Goal: Transaction & Acquisition: Book appointment/travel/reservation

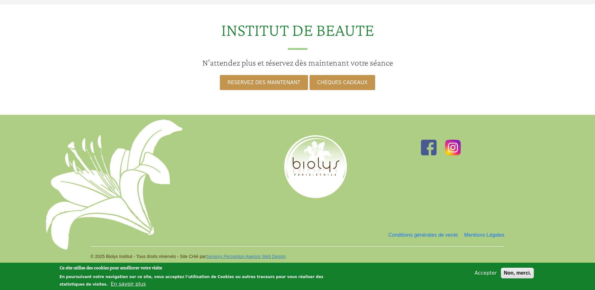
scroll to position [349, 0]
click at [481, 272] on button "Accepter" at bounding box center [485, 273] width 27 height 8
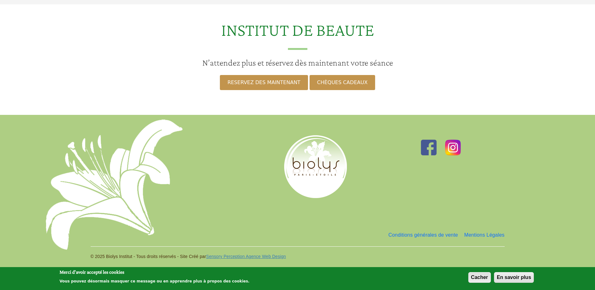
click at [474, 278] on button "Cacher" at bounding box center [479, 277] width 23 height 11
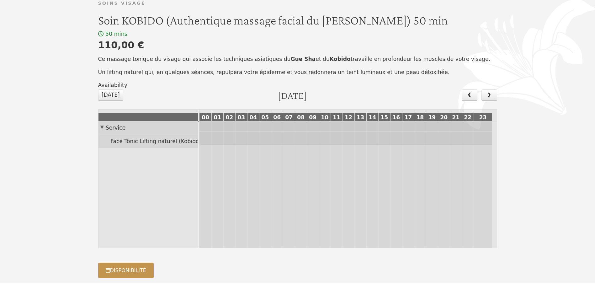
scroll to position [0, 0]
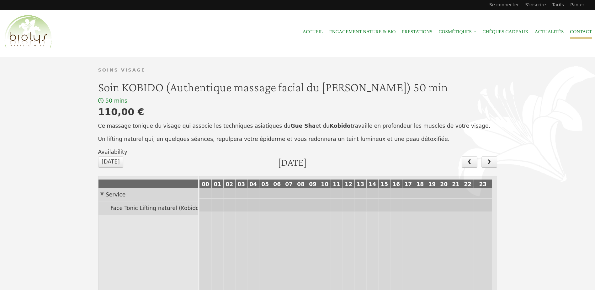
click at [578, 32] on link "Contact" at bounding box center [581, 32] width 22 height 14
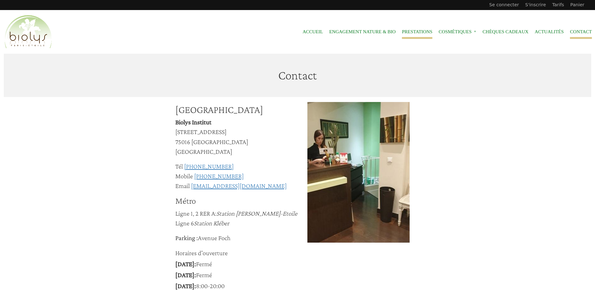
click at [418, 30] on link "Prestations" at bounding box center [417, 32] width 30 height 14
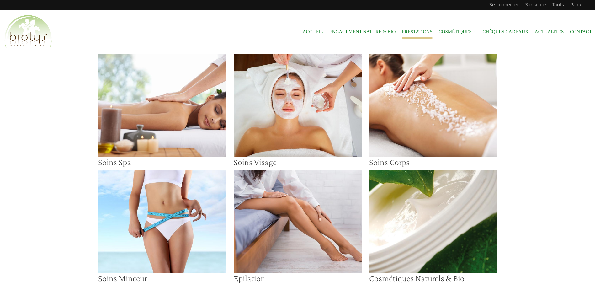
click at [314, 111] on img at bounding box center [298, 105] width 128 height 103
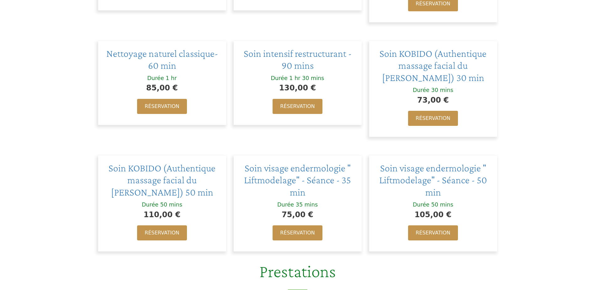
scroll to position [219, 0]
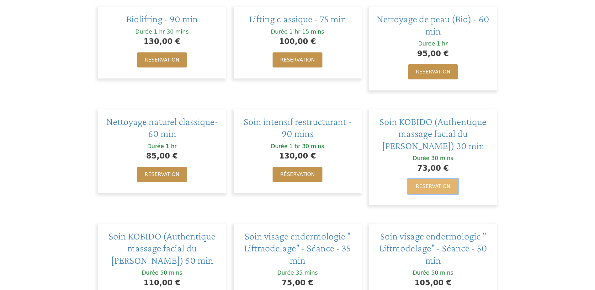
click at [437, 185] on link "Réservation" at bounding box center [433, 186] width 50 height 15
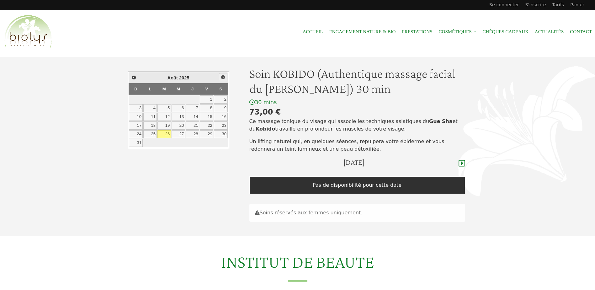
click at [223, 75] on span "Suivant" at bounding box center [222, 77] width 5 height 5
click at [183, 108] on link "10" at bounding box center [177, 108] width 13 height 8
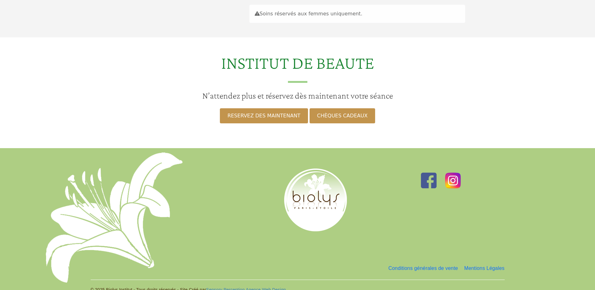
scroll to position [126, 0]
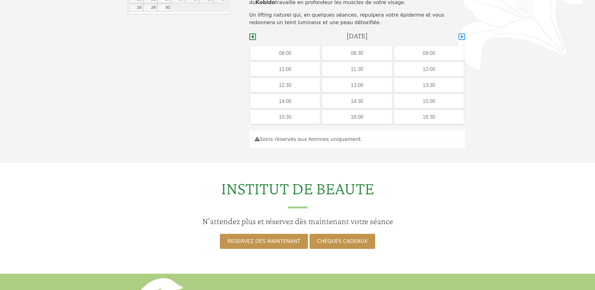
click at [460, 35] on icon at bounding box center [461, 37] width 7 height 8
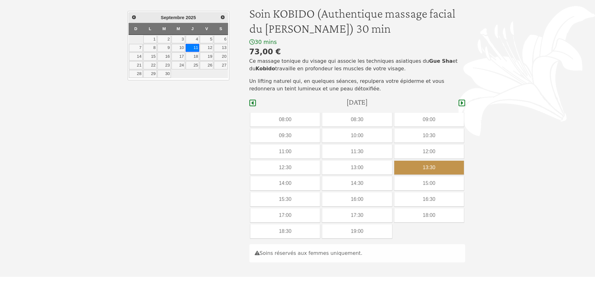
scroll to position [63, 0]
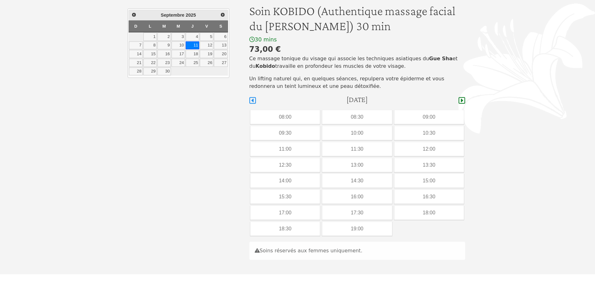
click at [252, 101] on icon at bounding box center [252, 100] width 7 height 7
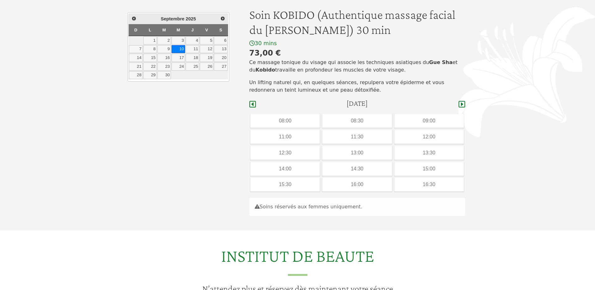
scroll to position [63, 0]
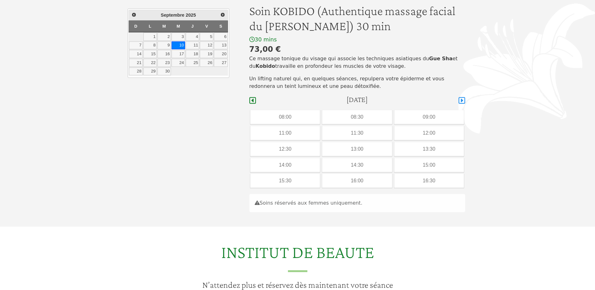
click at [463, 101] on icon at bounding box center [461, 101] width 7 height 8
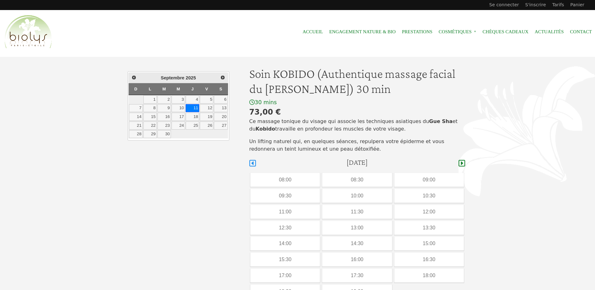
click at [254, 162] on icon at bounding box center [252, 163] width 7 height 8
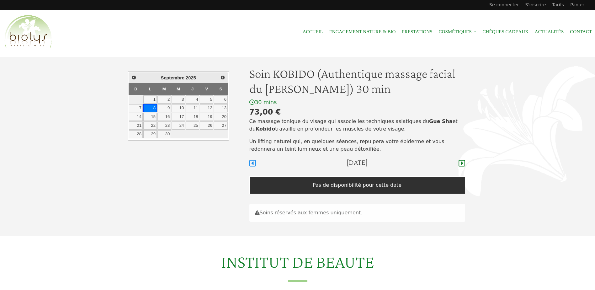
click at [254, 162] on icon at bounding box center [252, 163] width 7 height 8
click at [132, 77] on span "Précédent" at bounding box center [133, 77] width 5 height 5
click at [209, 131] on link "29" at bounding box center [206, 134] width 13 height 8
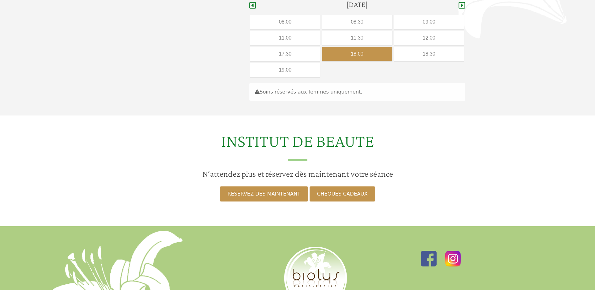
scroll to position [126, 0]
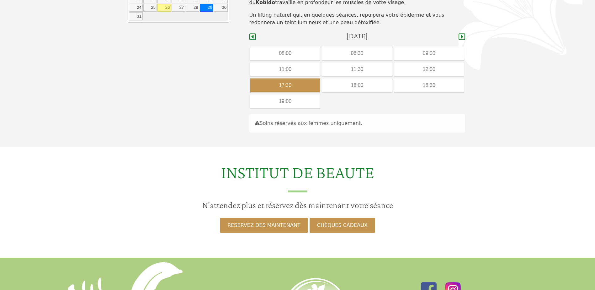
click at [300, 84] on div "17:30" at bounding box center [285, 85] width 70 height 14
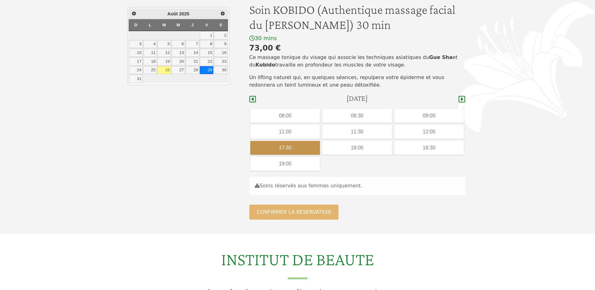
scroll to position [64, 0]
click at [295, 150] on div "17:30" at bounding box center [285, 148] width 70 height 14
click at [303, 151] on div "17:30" at bounding box center [285, 148] width 70 height 14
click at [301, 213] on button "Confirmer la réservation" at bounding box center [293, 212] width 89 height 15
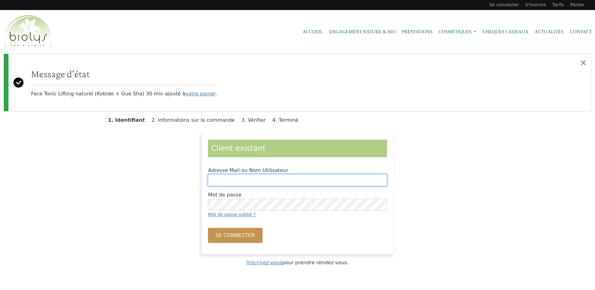
click at [243, 181] on input "Adresse Mail ou Nom Utilisateur" at bounding box center [297, 180] width 179 height 12
type input "**********"
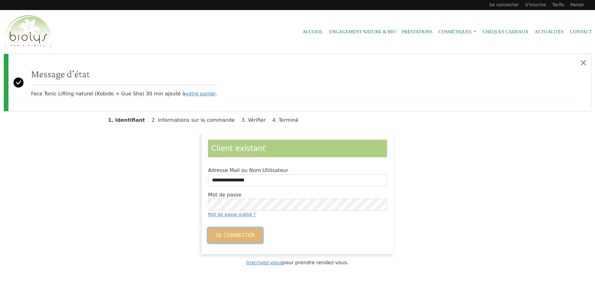
click at [225, 239] on button "Se connecter" at bounding box center [235, 235] width 54 height 15
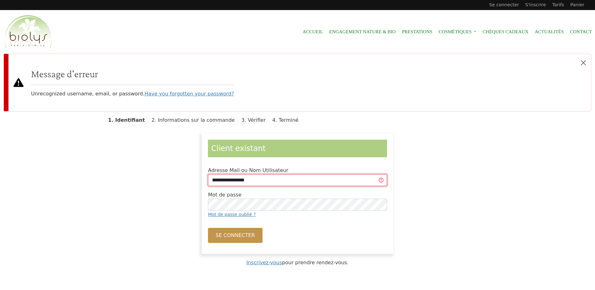
click at [211, 181] on input "**********" at bounding box center [297, 180] width 179 height 12
click at [276, 263] on link "Inscrivez-vous" at bounding box center [264, 262] width 36 height 6
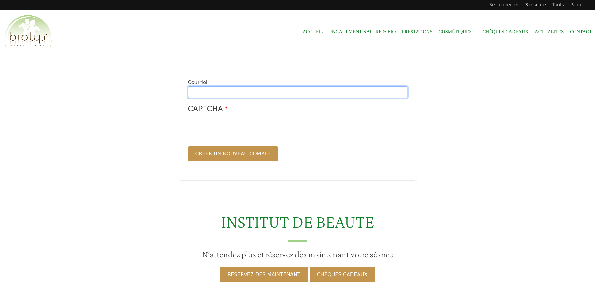
click at [199, 92] on input "Courriel" at bounding box center [297, 92] width 219 height 12
type input "**********"
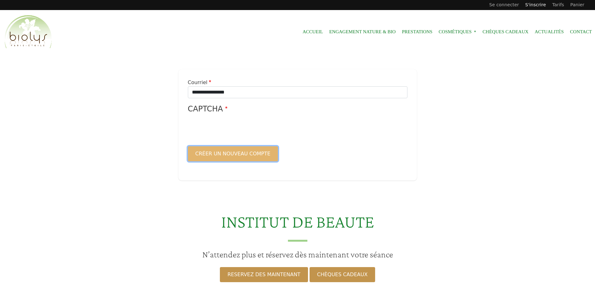
click at [244, 154] on button "Créer un nouveau compte" at bounding box center [233, 153] width 90 height 15
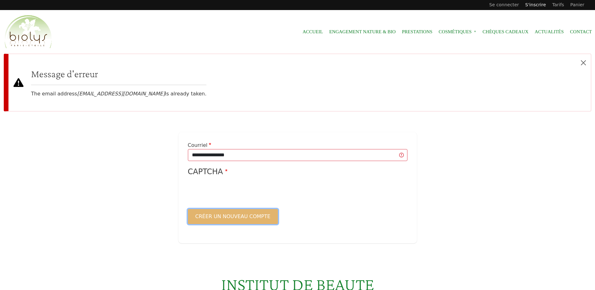
click at [241, 218] on button "Créer un nouveau compte" at bounding box center [233, 216] width 90 height 15
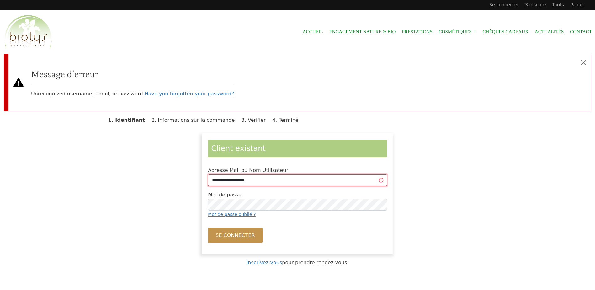
click at [269, 180] on input "**********" at bounding box center [297, 180] width 179 height 12
click at [382, 180] on input "**********" at bounding box center [297, 180] width 179 height 12
click at [315, 182] on input "**********" at bounding box center [297, 180] width 179 height 12
click at [213, 182] on input "**********" at bounding box center [297, 180] width 179 height 12
click at [267, 178] on input "**********" at bounding box center [297, 180] width 179 height 12
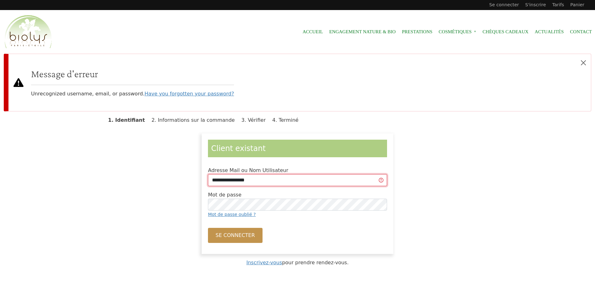
click at [234, 180] on input "**********" at bounding box center [297, 180] width 179 height 12
drag, startPoint x: 256, startPoint y: 180, endPoint x: 242, endPoint y: 179, distance: 14.1
click at [240, 179] on input "**********" at bounding box center [297, 180] width 179 height 12
click at [270, 176] on input "**********" at bounding box center [297, 180] width 179 height 12
click at [254, 179] on input "**********" at bounding box center [297, 180] width 179 height 12
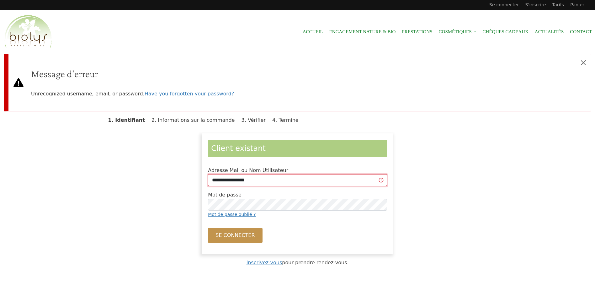
click at [212, 179] on input "**********" at bounding box center [297, 180] width 179 height 12
drag, startPoint x: 276, startPoint y: 182, endPoint x: 186, endPoint y: 170, distance: 90.8
click at [186, 170] on div "**********" at bounding box center [297, 193] width 399 height 120
click at [255, 198] on div "Mot de passe Mot de passe oublié ?" at bounding box center [297, 204] width 179 height 27
click at [231, 235] on button "Se connecter" at bounding box center [235, 235] width 54 height 15
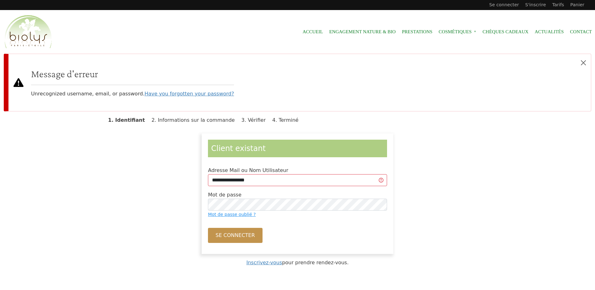
click at [229, 212] on link "Mot de passe oublié ?" at bounding box center [232, 214] width 48 height 5
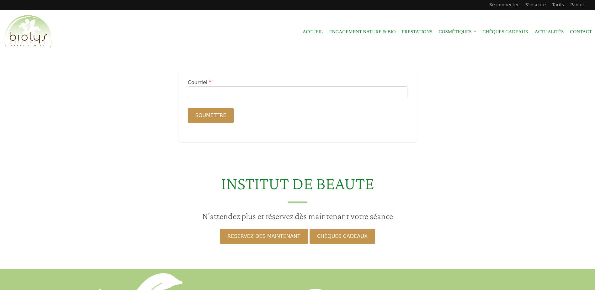
click at [214, 86] on div "Courriel" at bounding box center [297, 88] width 219 height 19
click at [221, 92] on input "Courriel" at bounding box center [297, 92] width 219 height 12
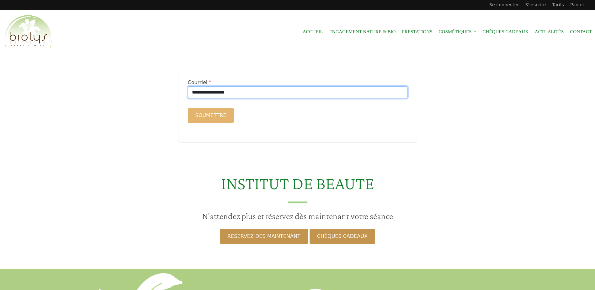
type input "**********"
click at [218, 110] on button "Soumettre" at bounding box center [211, 115] width 46 height 15
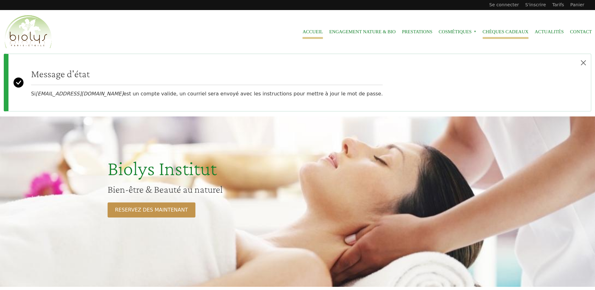
click at [509, 29] on link "Chèques cadeaux" at bounding box center [505, 32] width 46 height 14
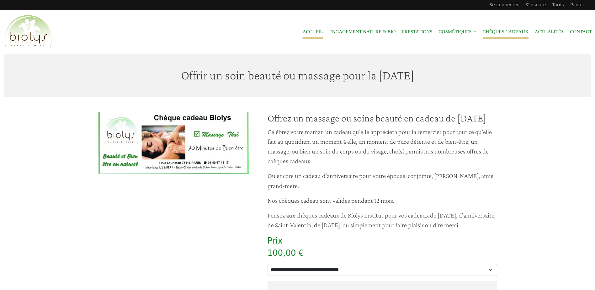
click at [310, 31] on link "Accueil" at bounding box center [312, 32] width 20 height 14
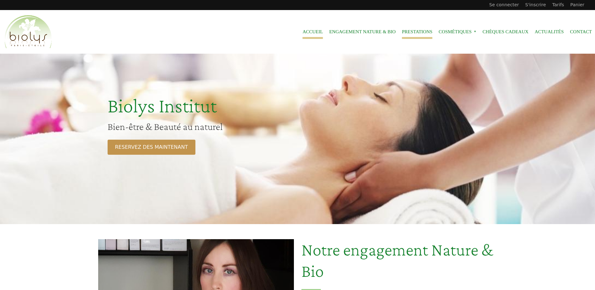
click at [422, 34] on link "Prestations" at bounding box center [417, 32] width 30 height 14
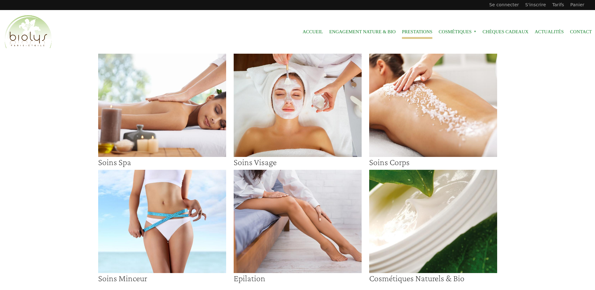
click at [251, 115] on img at bounding box center [298, 105] width 128 height 103
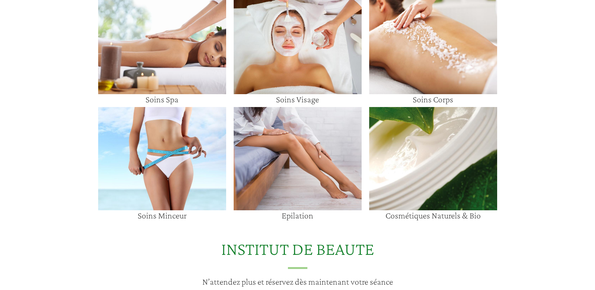
scroll to position [596, 0]
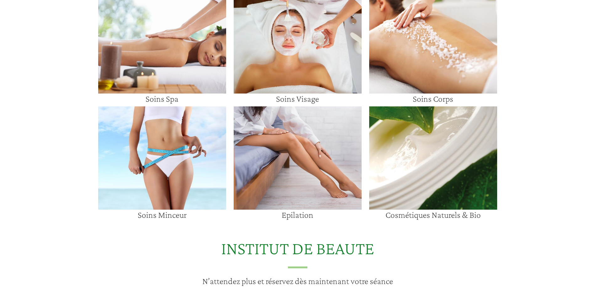
click at [443, 52] on img at bounding box center [433, 41] width 128 height 103
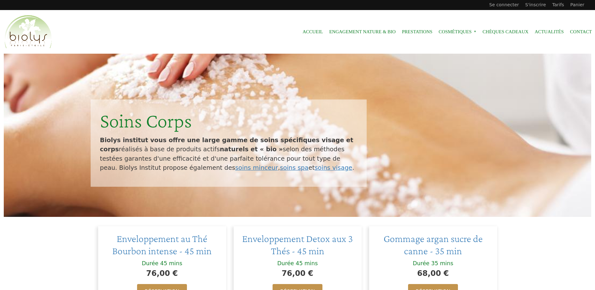
scroll to position [125, 0]
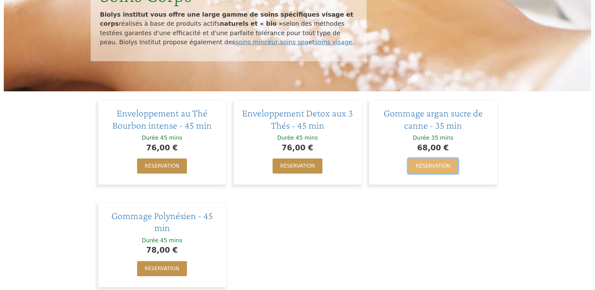
click at [441, 168] on link "Réservation" at bounding box center [433, 165] width 50 height 15
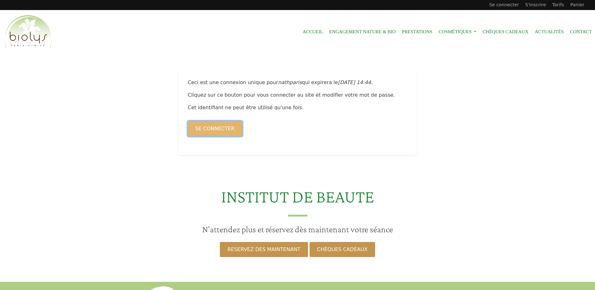
click at [226, 125] on button "Se connecter" at bounding box center [215, 128] width 54 height 15
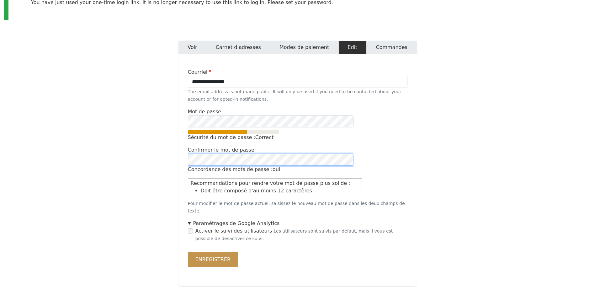
scroll to position [94, 0]
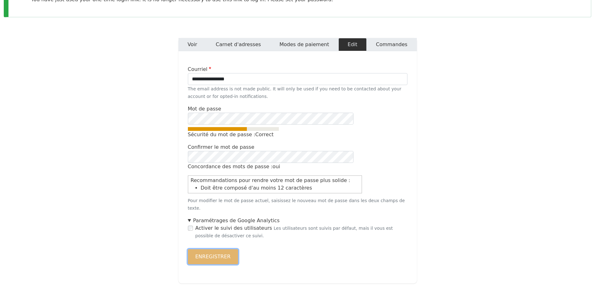
click at [210, 250] on button "Enregistrer" at bounding box center [213, 256] width 50 height 15
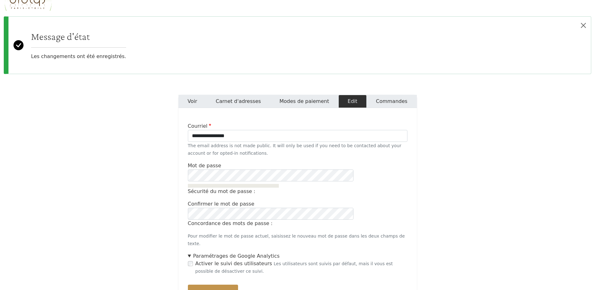
scroll to position [94, 0]
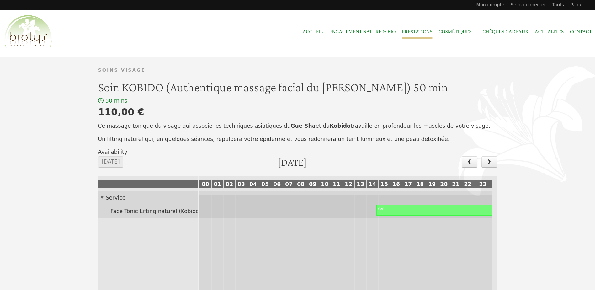
drag, startPoint x: 412, startPoint y: 32, endPoint x: 412, endPoint y: 36, distance: 4.7
click at [412, 32] on link "Prestations" at bounding box center [417, 32] width 30 height 14
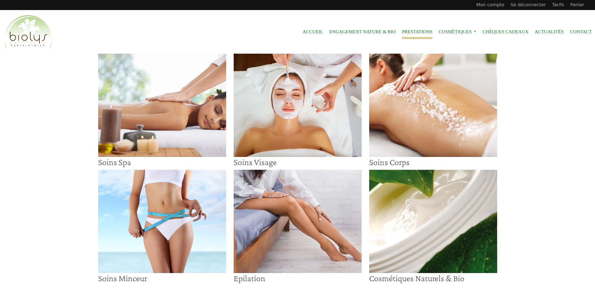
click at [281, 110] on img at bounding box center [298, 105] width 128 height 103
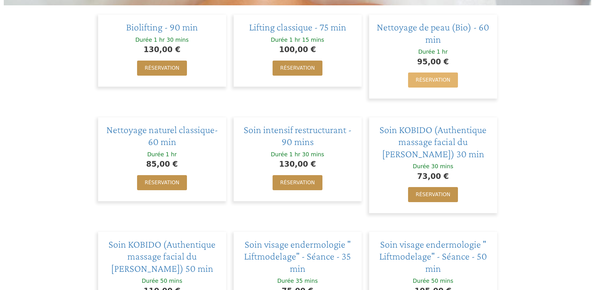
scroll to position [251, 0]
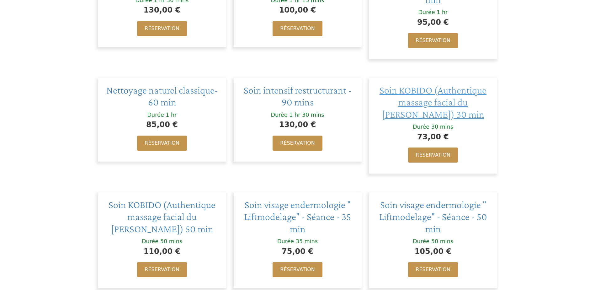
click at [442, 108] on span "Soin KOBIDO (Authentique massage facial du [PERSON_NAME]) 30 min" at bounding box center [432, 101] width 107 height 35
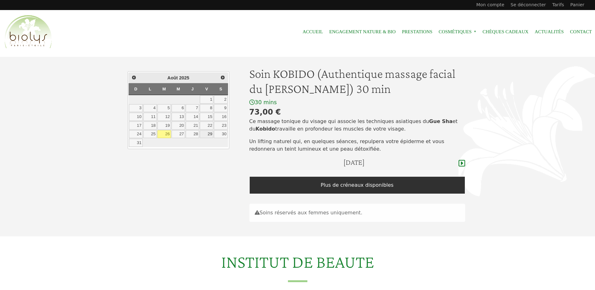
click at [204, 132] on link "29" at bounding box center [206, 134] width 13 height 8
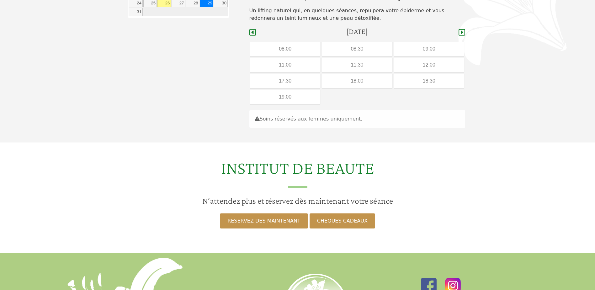
scroll to position [158, 0]
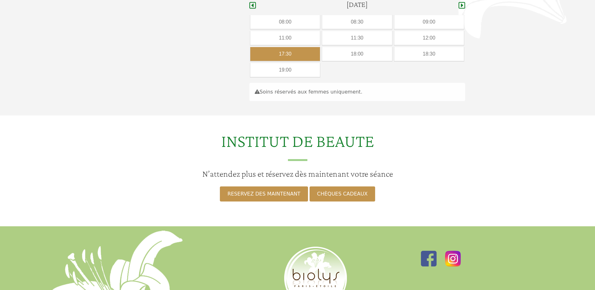
click at [282, 52] on div "17:30" at bounding box center [285, 54] width 70 height 14
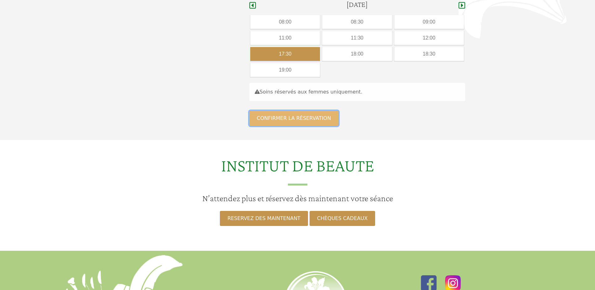
click at [287, 116] on button "Confirmer la réservation" at bounding box center [293, 118] width 89 height 15
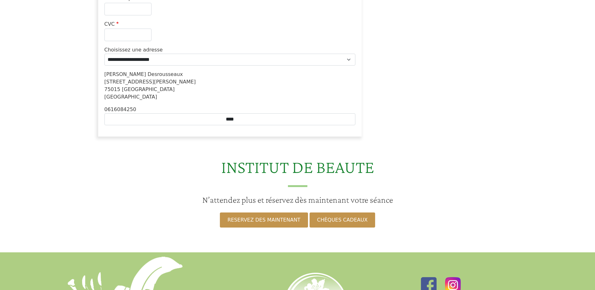
scroll to position [125, 0]
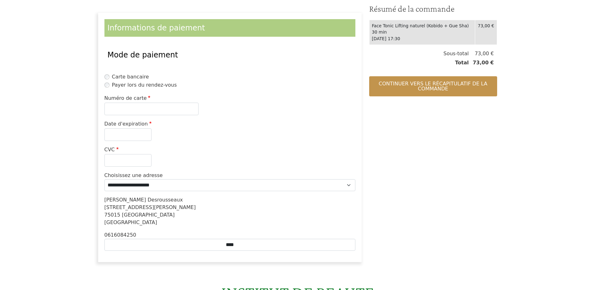
click at [136, 85] on label "Payer lors du rendez-vous" at bounding box center [144, 85] width 65 height 8
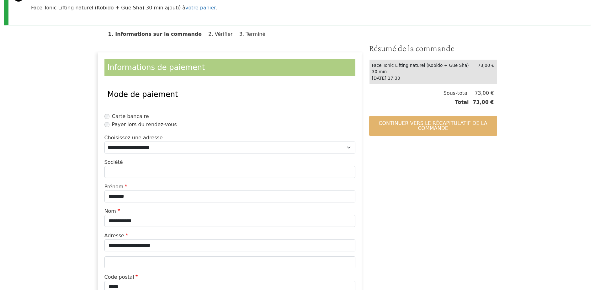
scroll to position [63, 0]
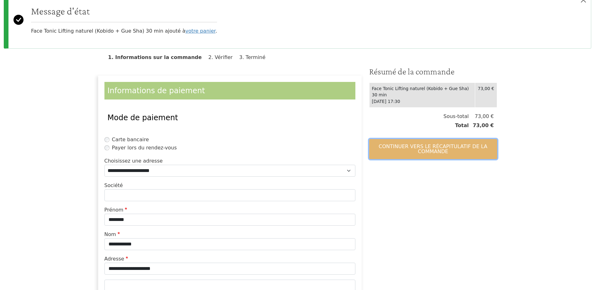
click at [437, 141] on button "Continuer vers le récapitulatif de la commande" at bounding box center [433, 149] width 128 height 20
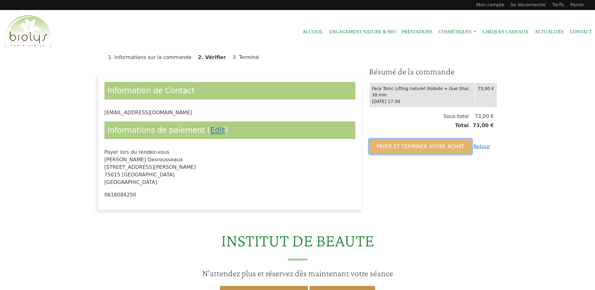
click at [437, 141] on button "Payer et terminer votre achat" at bounding box center [420, 146] width 103 height 15
